Goal: Task Accomplishment & Management: Use online tool/utility

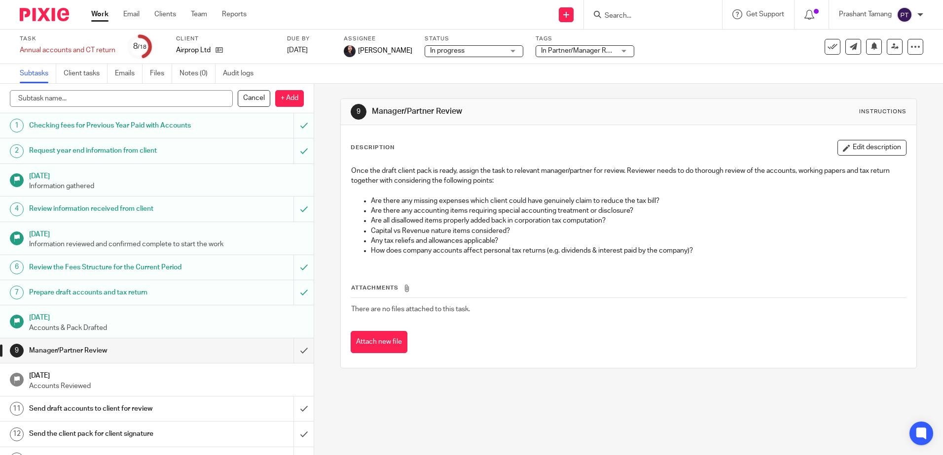
click at [414, 89] on div "9 Manager/Partner Review Instructions Description Edit description Once the dra…" at bounding box center [628, 234] width 576 height 300
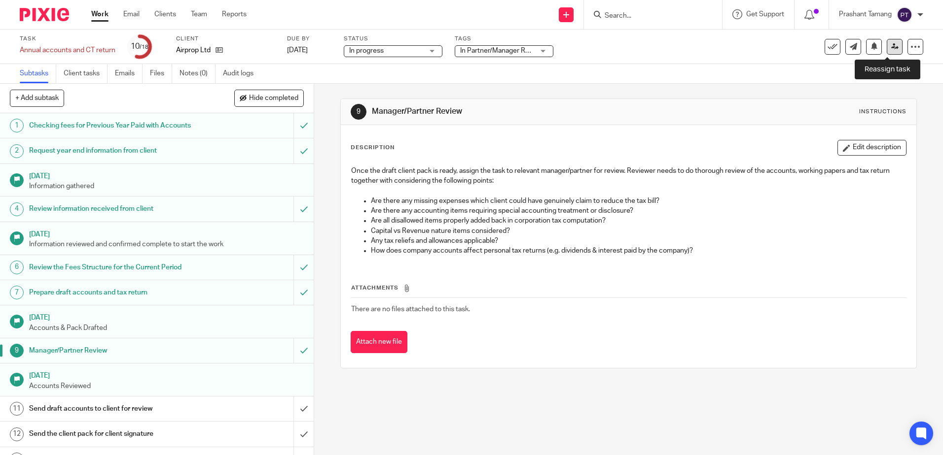
click at [891, 46] on icon at bounding box center [894, 46] width 7 height 7
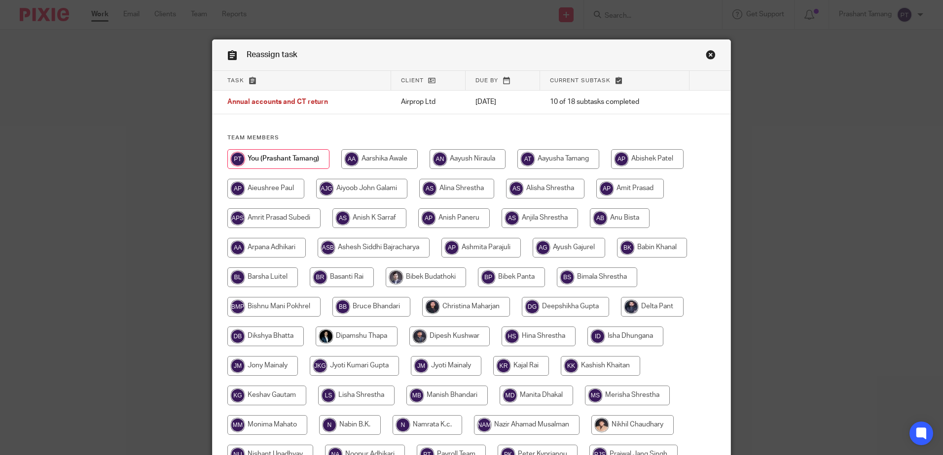
click at [707, 51] on link "Close this dialog window" at bounding box center [710, 56] width 10 height 13
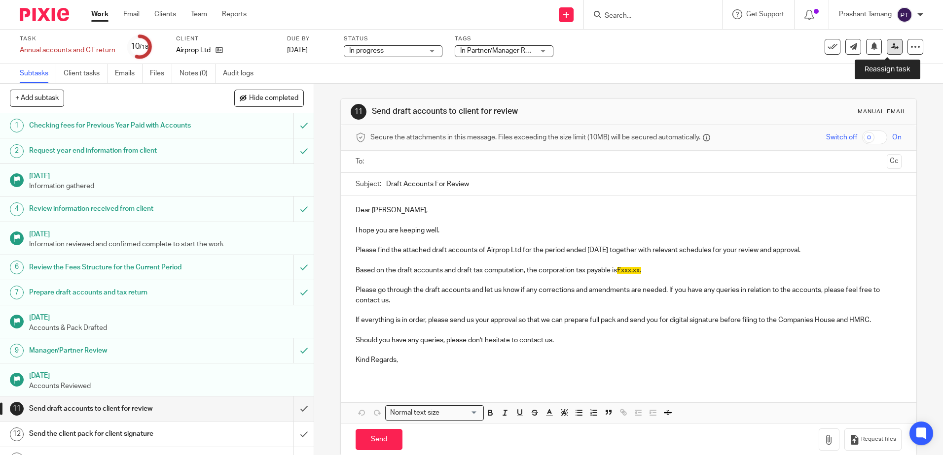
click at [891, 49] on icon at bounding box center [894, 46] width 7 height 7
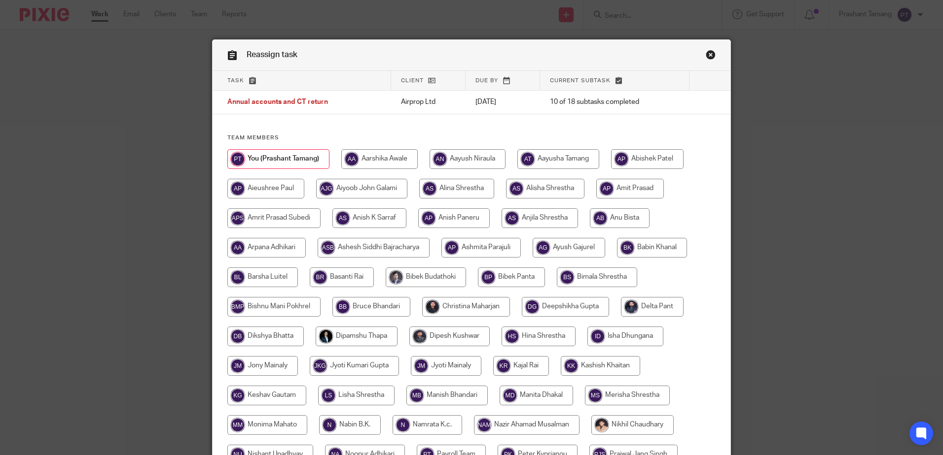
click at [466, 305] on input "radio" at bounding box center [466, 307] width 88 height 20
radio input "true"
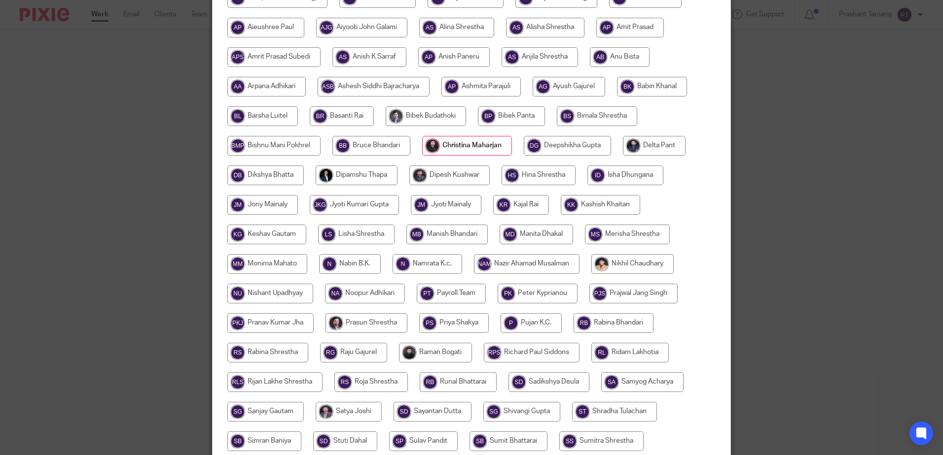
scroll to position [308, 0]
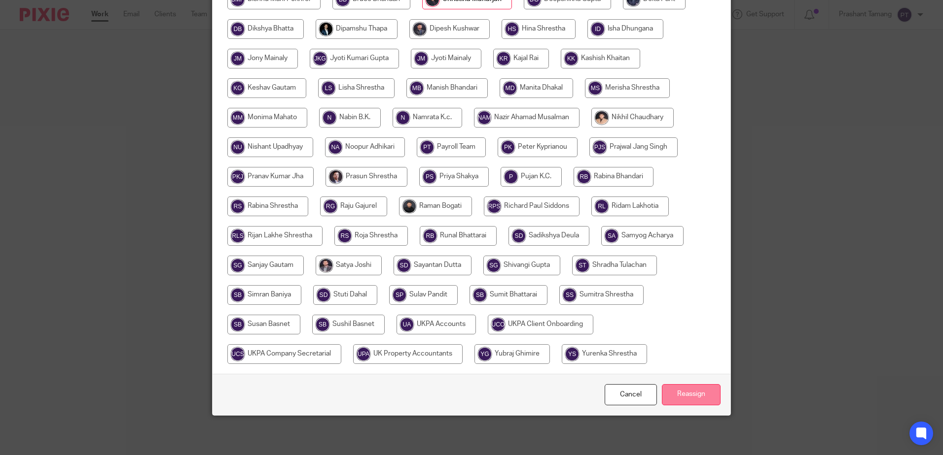
click at [684, 399] on input "Reassign" at bounding box center [691, 394] width 59 height 21
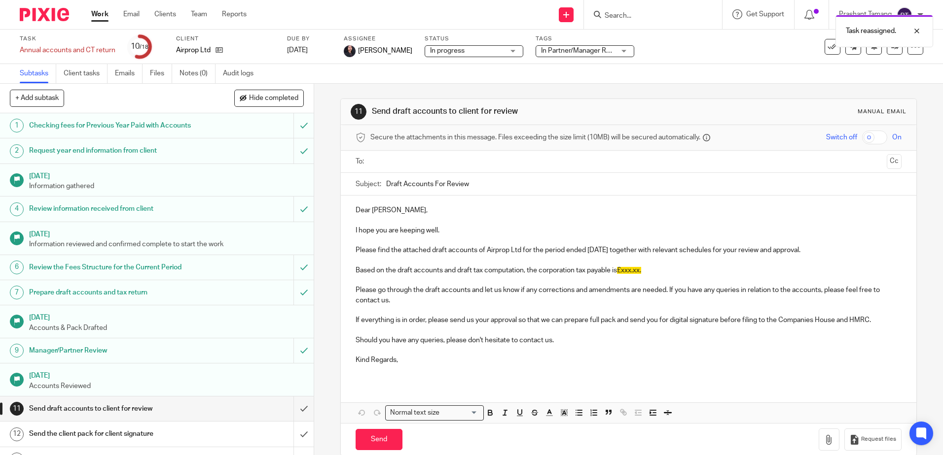
click at [378, 238] on p at bounding box center [627, 241] width 545 height 10
click at [406, 202] on div "Dear [PERSON_NAME], I hope you are keeping well. Please find the attached draft…" at bounding box center [628, 289] width 575 height 187
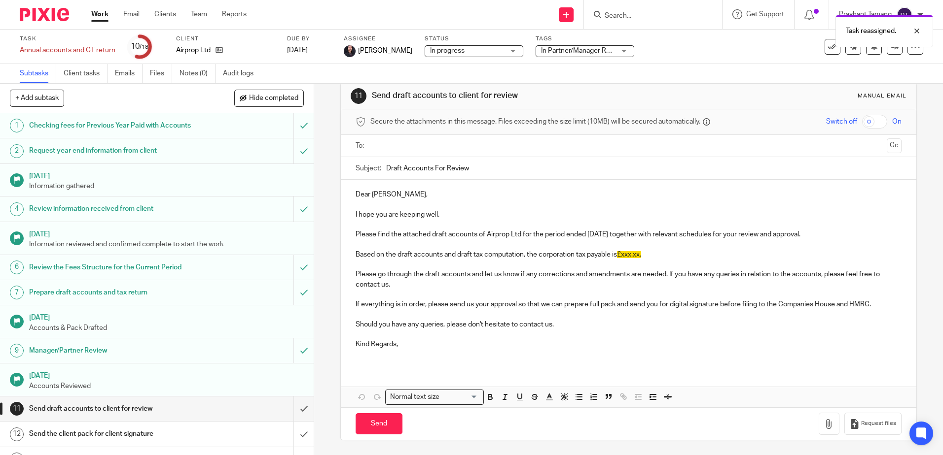
click at [737, 377] on div "Dear [PERSON_NAME], I hope you are keeping well. Please find the attached draft…" at bounding box center [628, 294] width 575 height 228
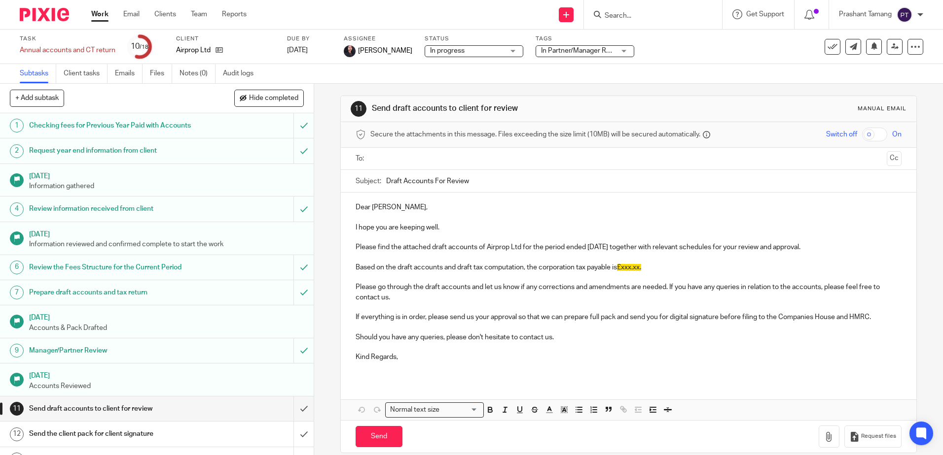
scroll to position [0, 0]
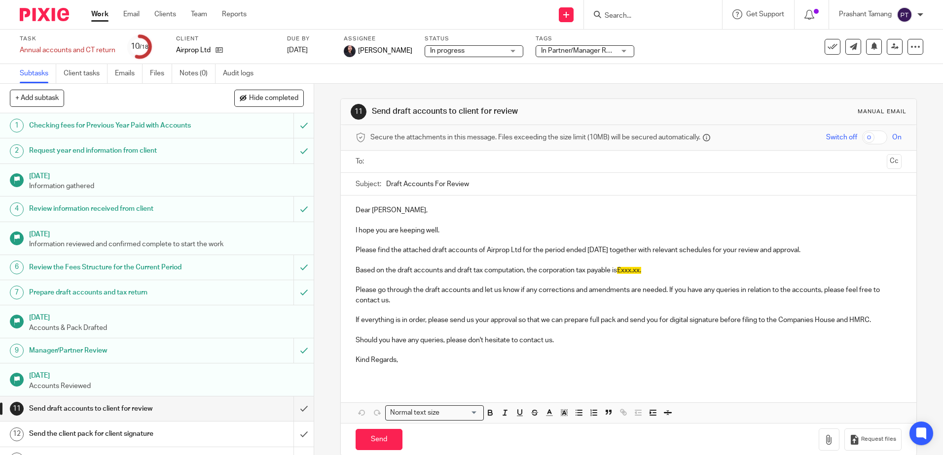
click at [649, 87] on div "11 Send draft accounts to client for review Manual email Secure the attachments…" at bounding box center [628, 277] width 576 height 387
